Goal: Navigation & Orientation: Find specific page/section

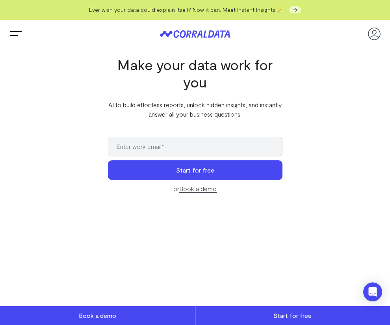
click at [21, 34] on span "Trigger Menu" at bounding box center [16, 34] width 16 height 1
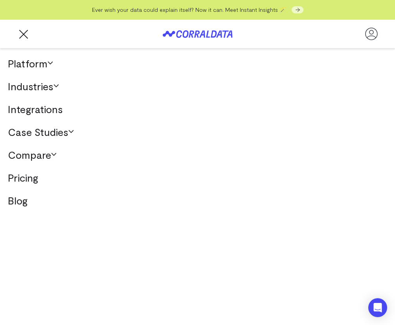
click at [74, 130] on use at bounding box center [71, 131] width 5 height 2
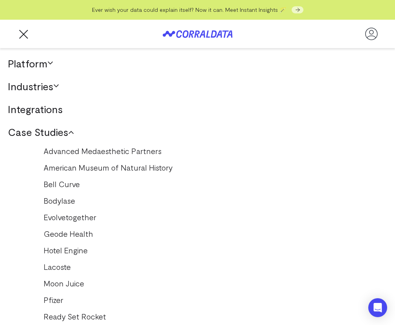
click at [105, 150] on link "Advanced Medaesthetic Partners" at bounding box center [198, 150] width 324 height 13
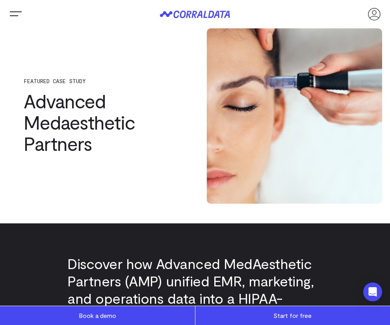
click at [212, 16] on icon at bounding box center [211, 14] width 6 height 7
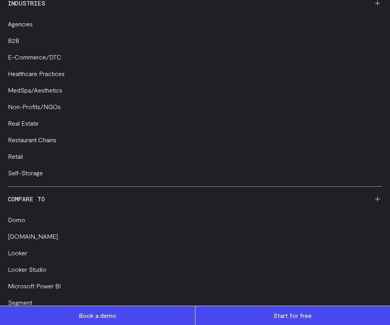
scroll to position [3289, 0]
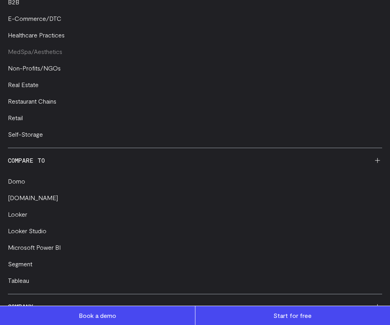
click at [62, 55] on link "MedSpa/Aesthetics" at bounding box center [35, 51] width 54 height 7
